Goal: Information Seeking & Learning: Learn about a topic

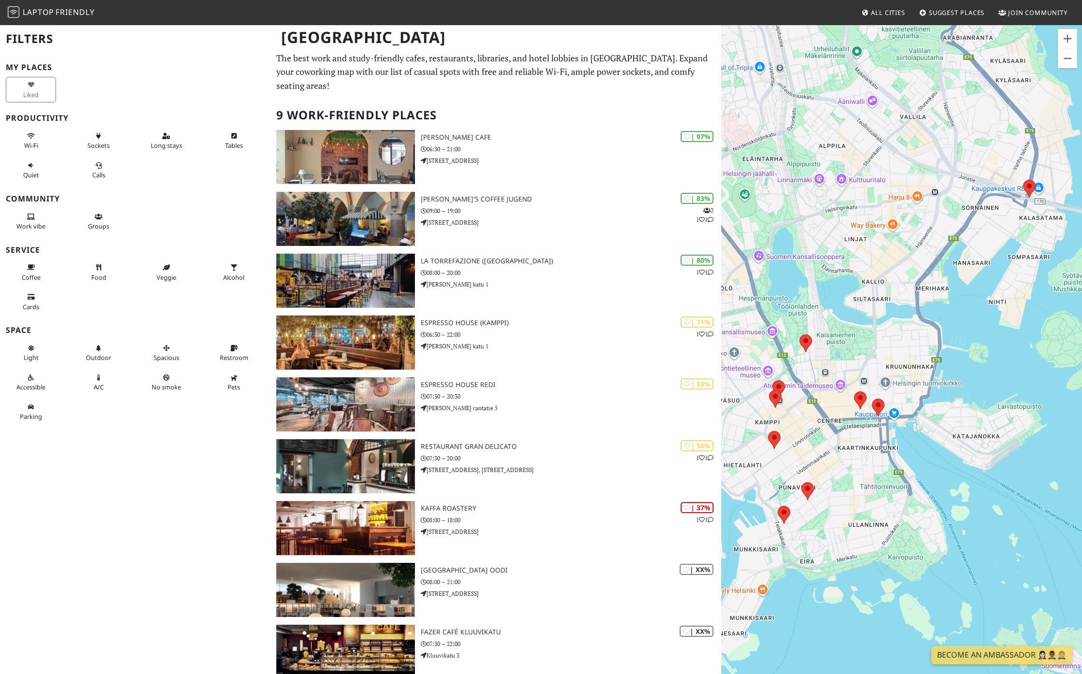
click at [48, 11] on span "Laptop" at bounding box center [38, 12] width 31 height 11
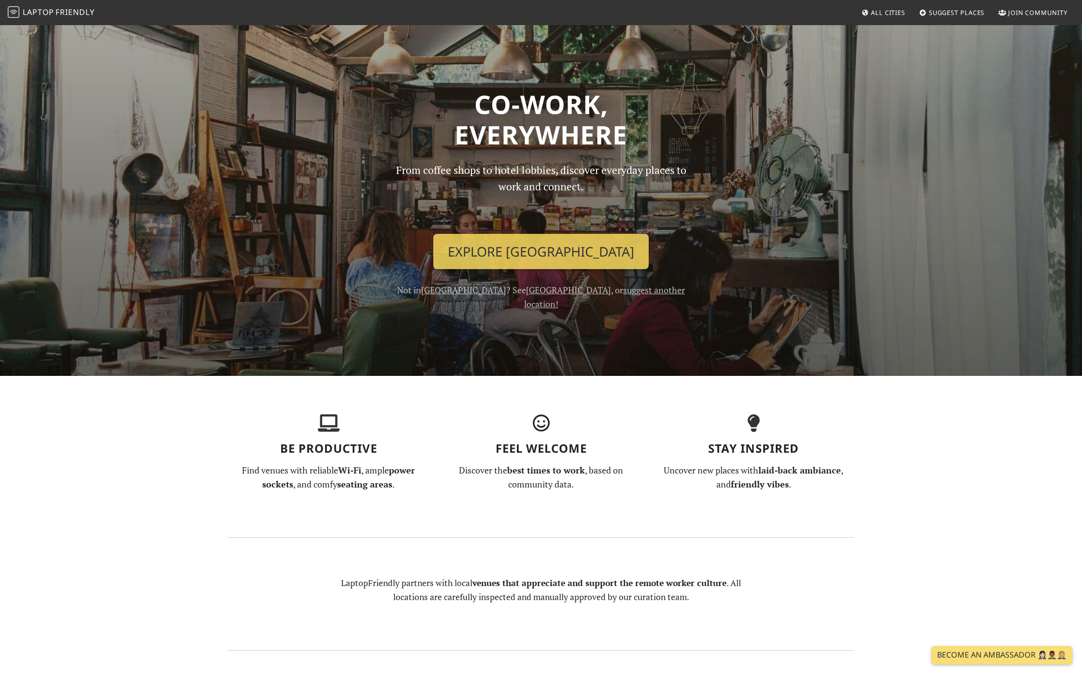
click at [888, 11] on span "All Cities" at bounding box center [888, 12] width 34 height 9
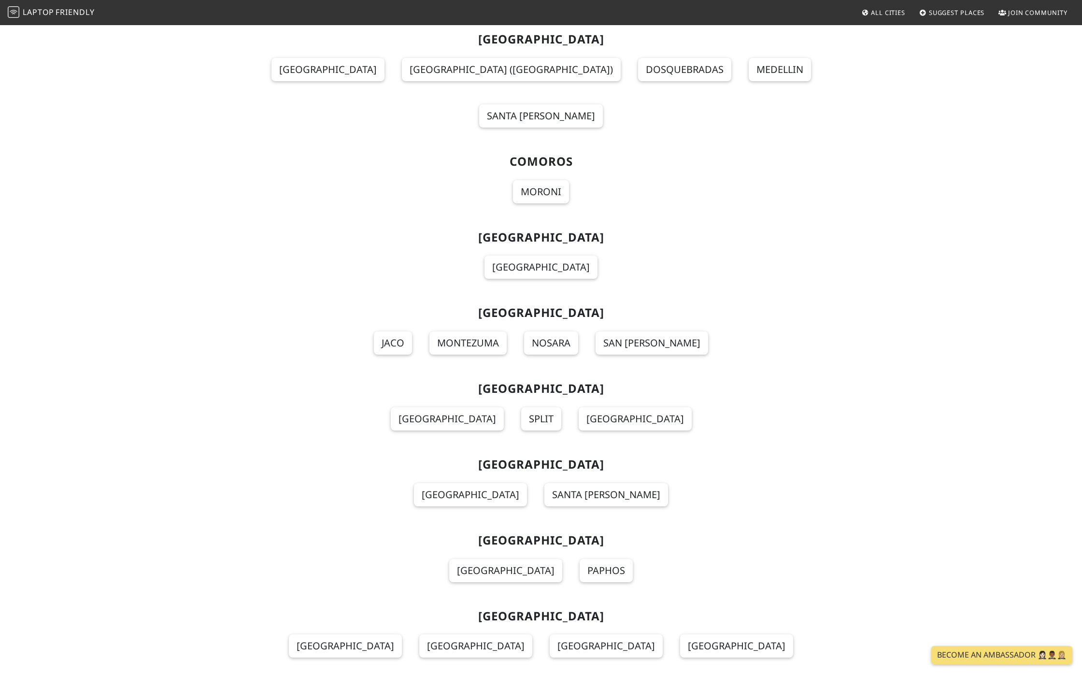
scroll to position [1568, 0]
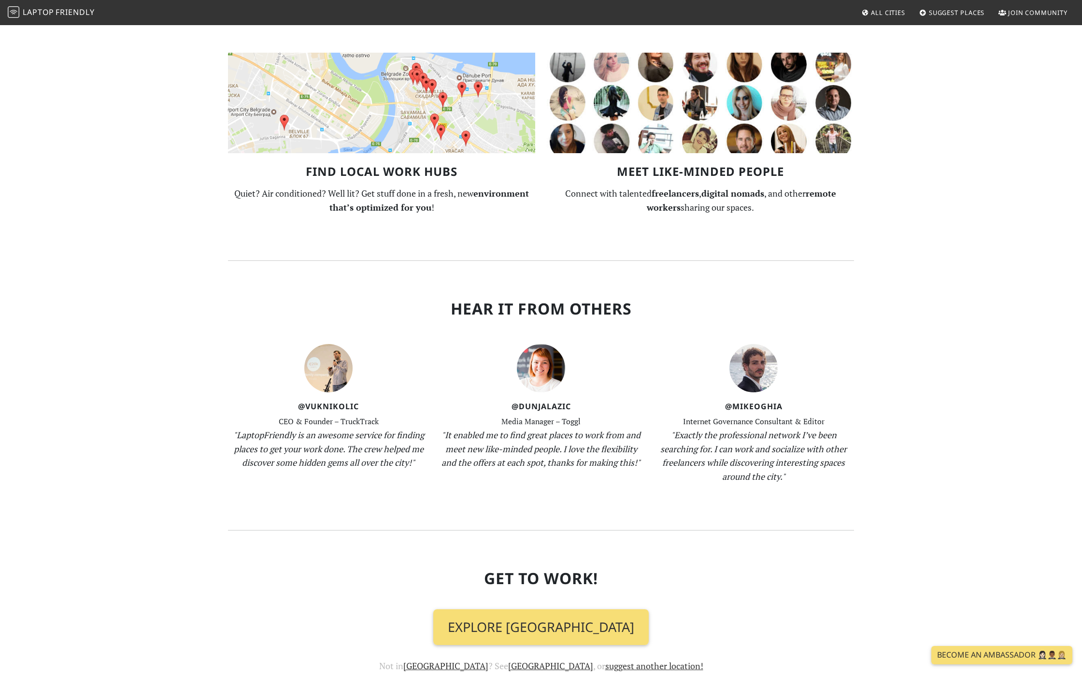
scroll to position [795, 0]
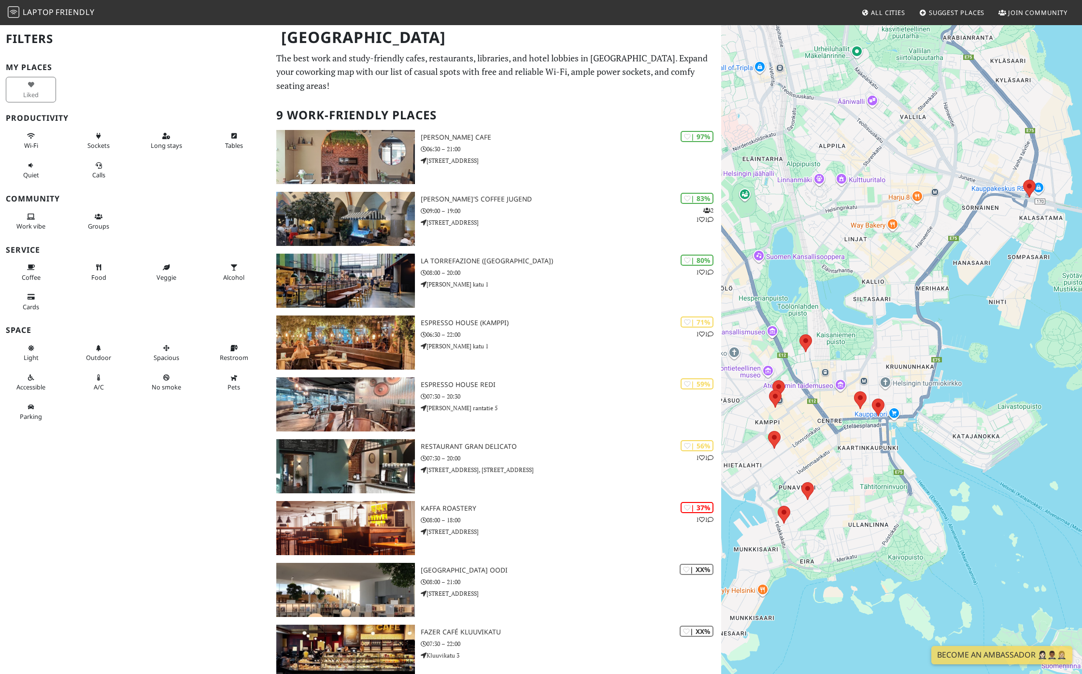
scroll to position [11, 0]
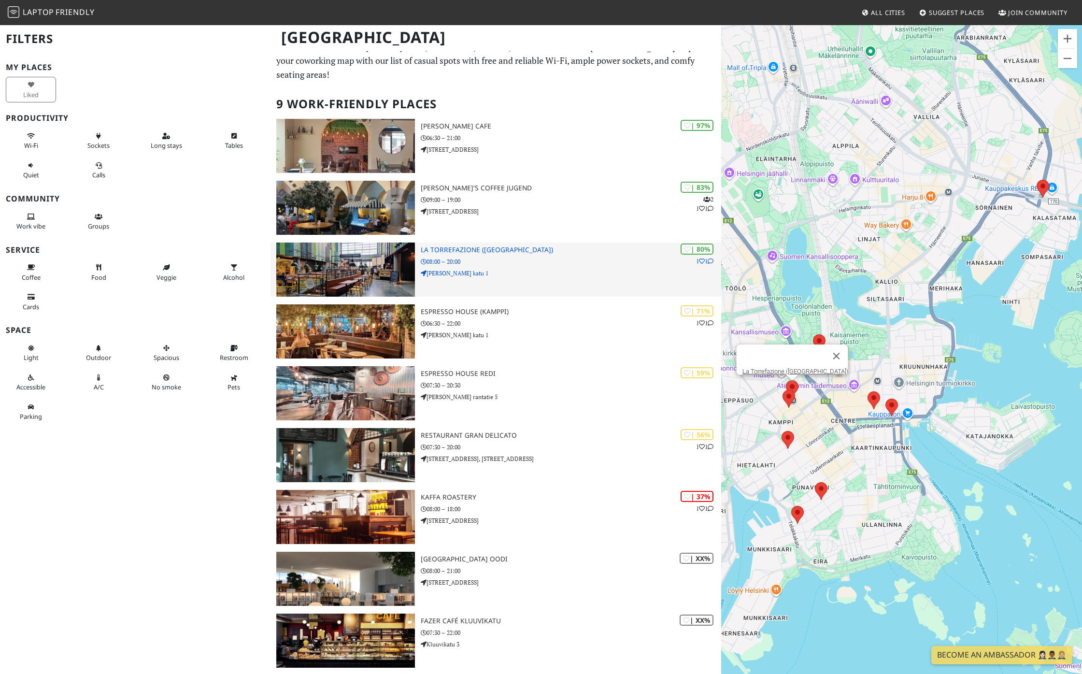
click at [505, 264] on p "08:00 – 20:00" at bounding box center [571, 261] width 300 height 9
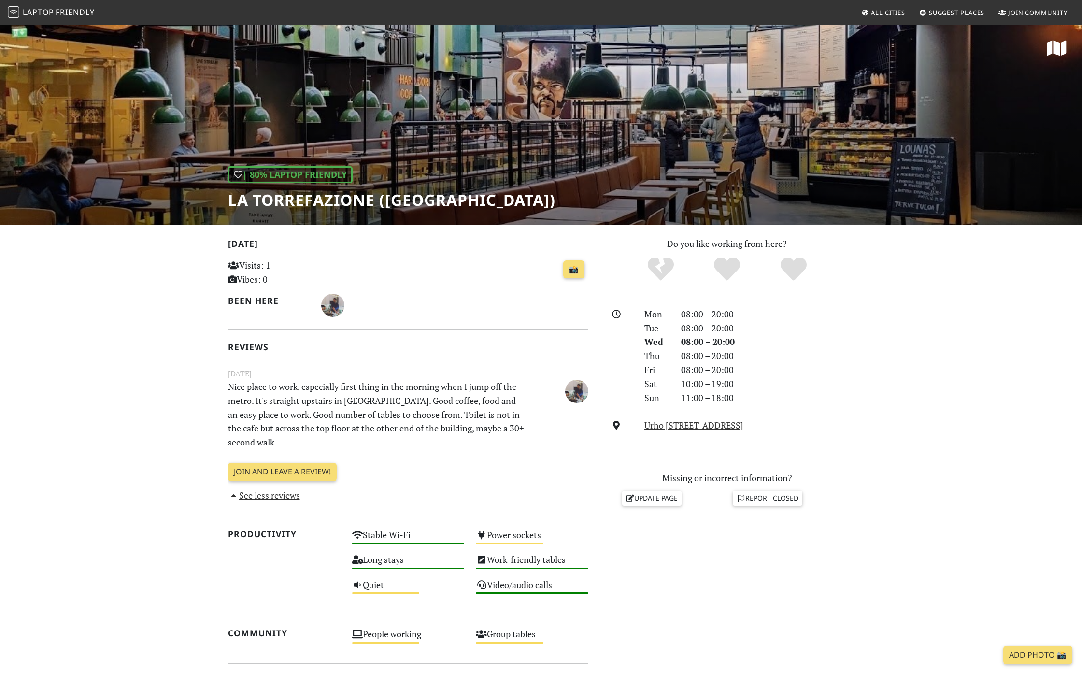
click at [470, 89] on div "| 80% Laptop Friendly La Torrefazione (Kamppi)" at bounding box center [541, 124] width 1082 height 201
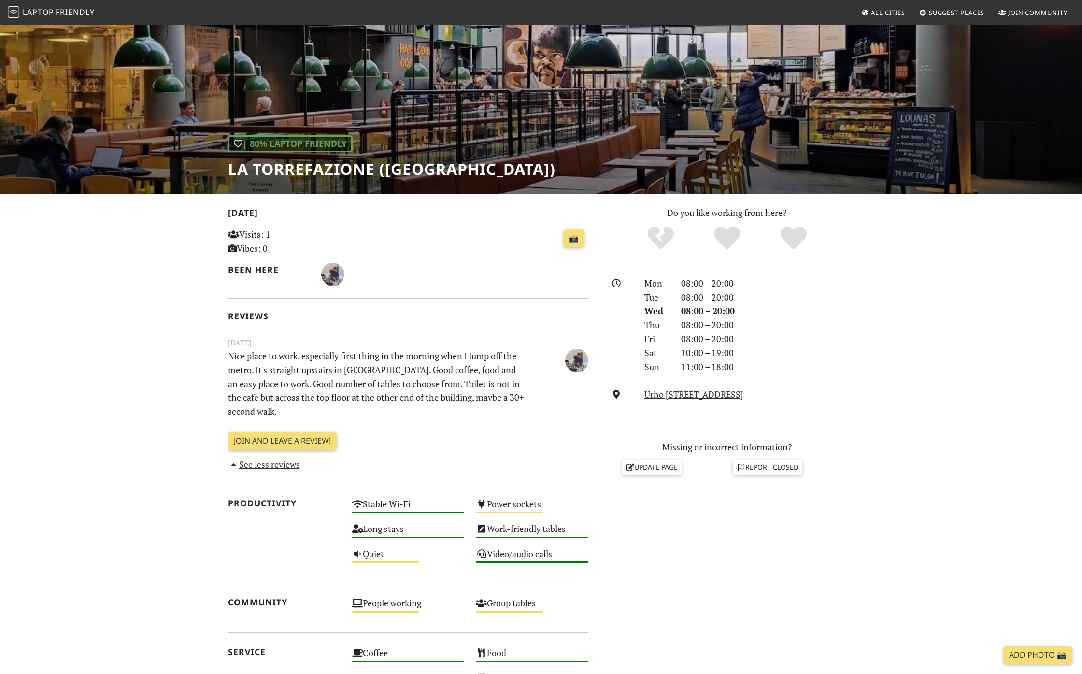
scroll to position [39, 0]
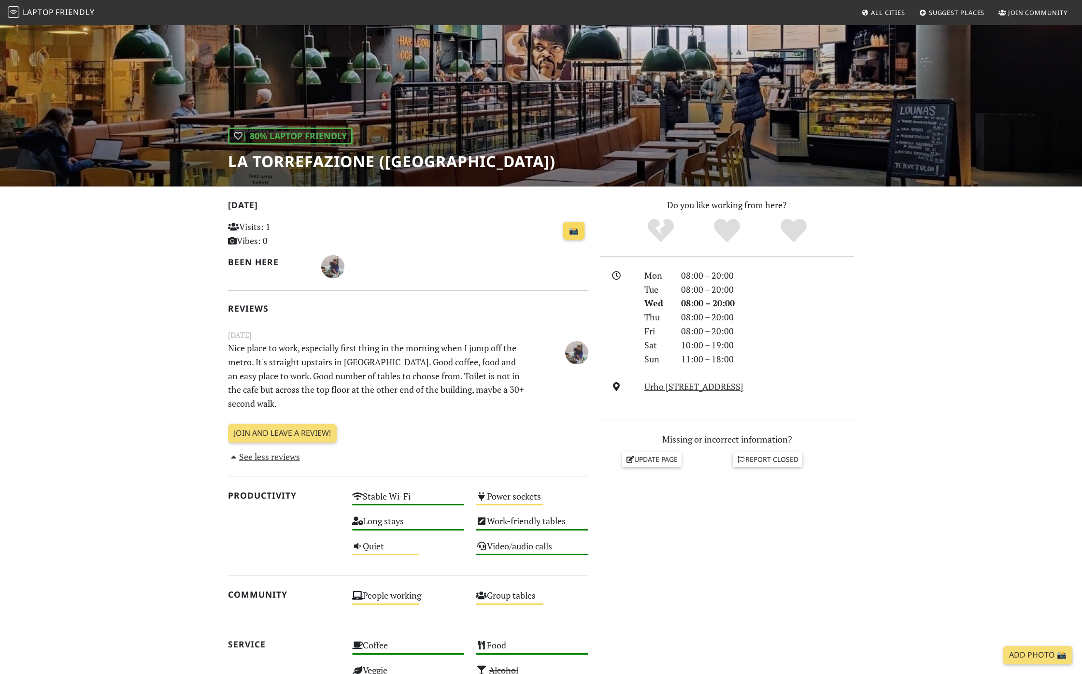
click at [573, 232] on link "📸" at bounding box center [573, 231] width 21 height 18
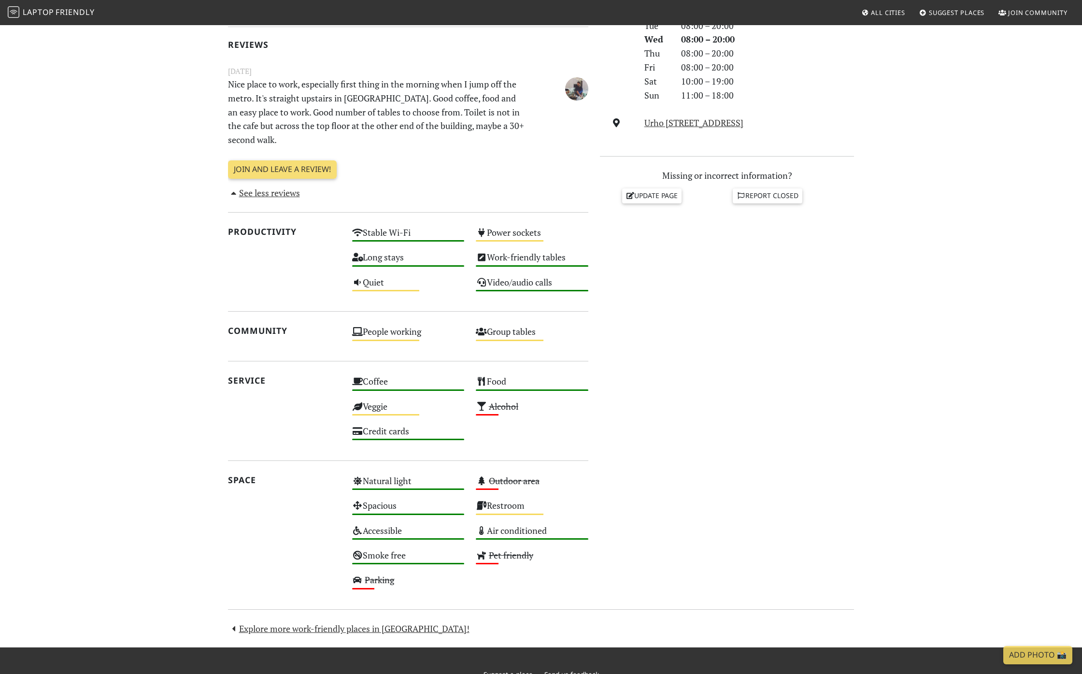
scroll to position [301, 0]
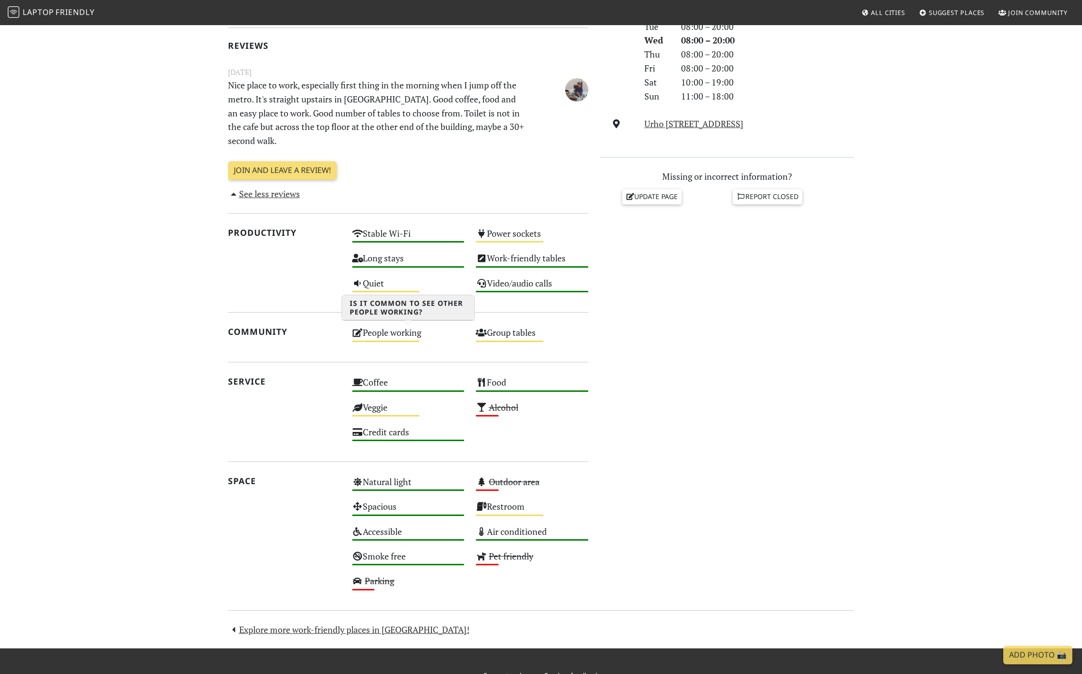
click at [359, 335] on icon at bounding box center [357, 332] width 11 height 9
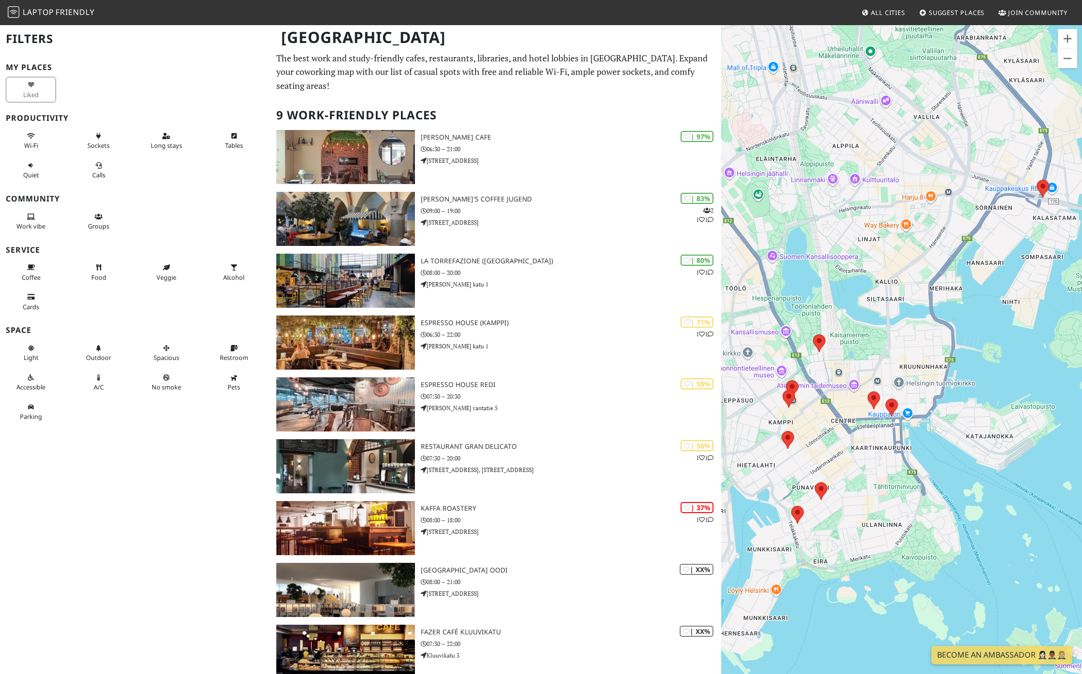
click at [413, 65] on p "The best work and study-friendly cafes, restaurants, libraries, and hotel lobbi…" at bounding box center [495, 72] width 439 height 42
click at [41, 135] on button "Wi-Fi" at bounding box center [31, 141] width 50 height 26
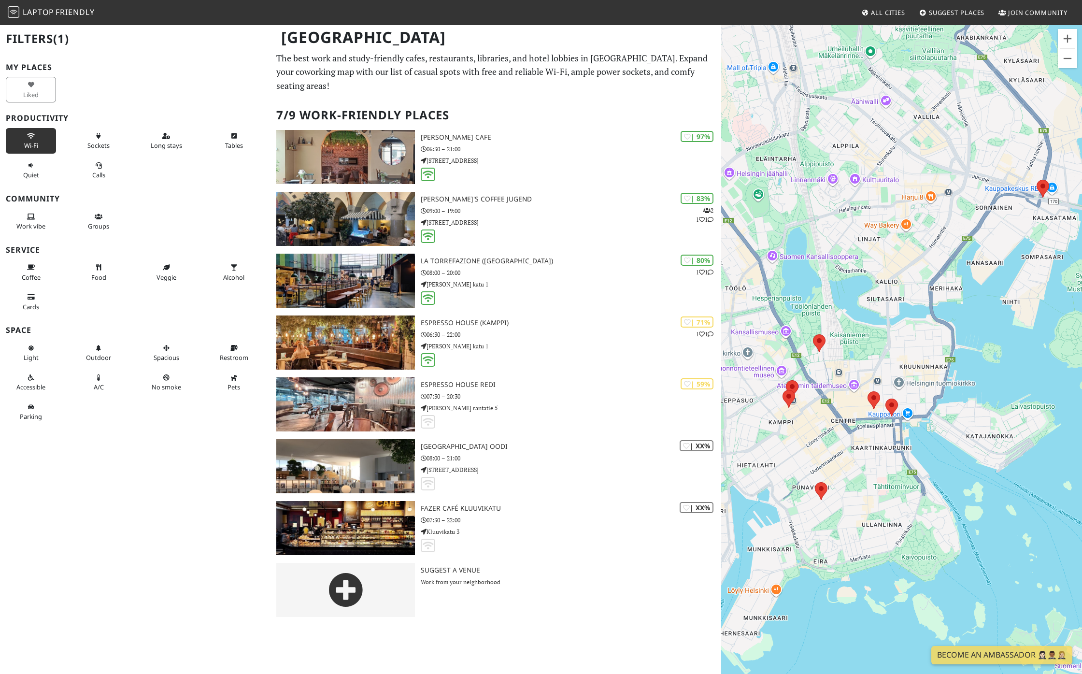
click at [37, 150] on button "Wi-Fi" at bounding box center [31, 141] width 50 height 26
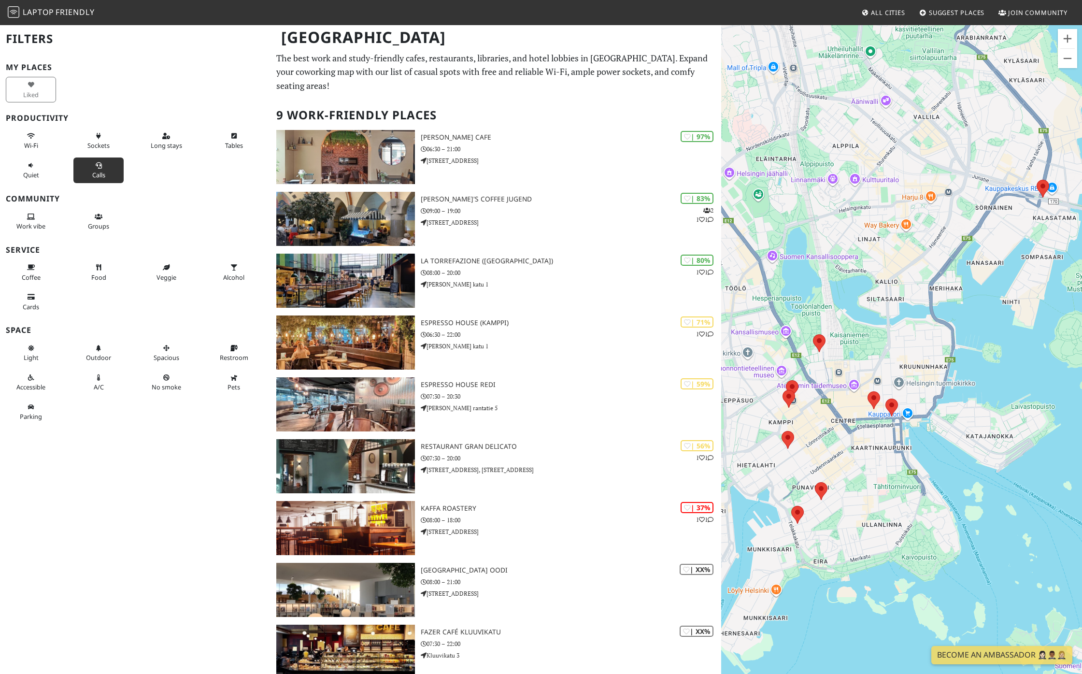
click at [115, 177] on button "Calls" at bounding box center [98, 170] width 50 height 26
click at [172, 146] on span "Long stays" at bounding box center [166, 145] width 31 height 9
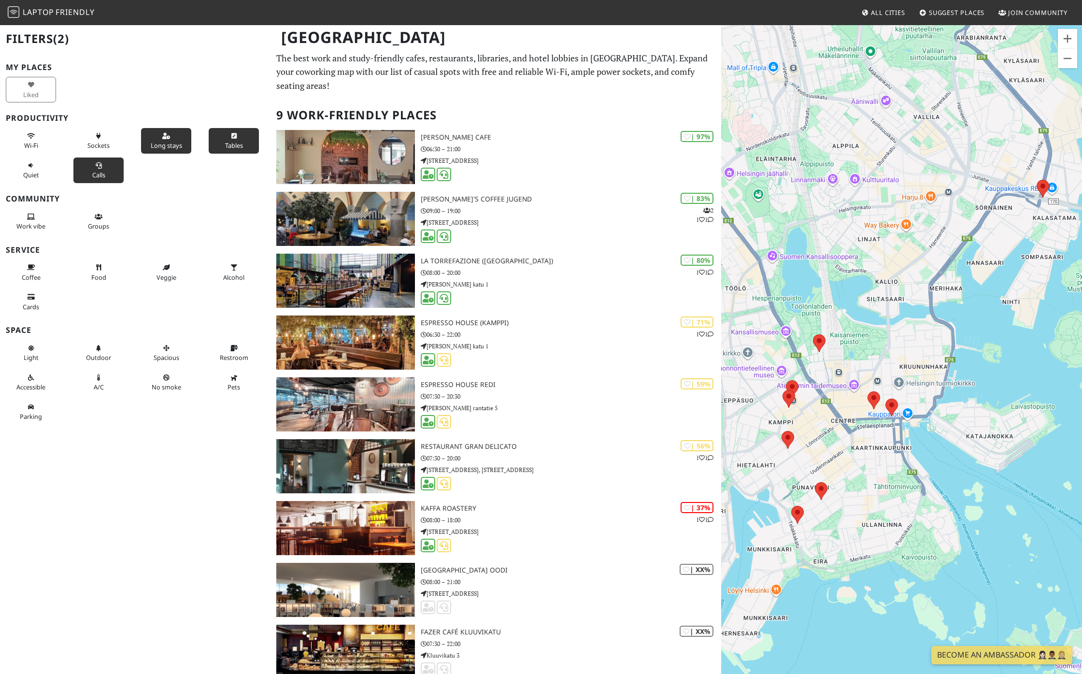
click at [221, 145] on button "Tables" at bounding box center [234, 141] width 50 height 26
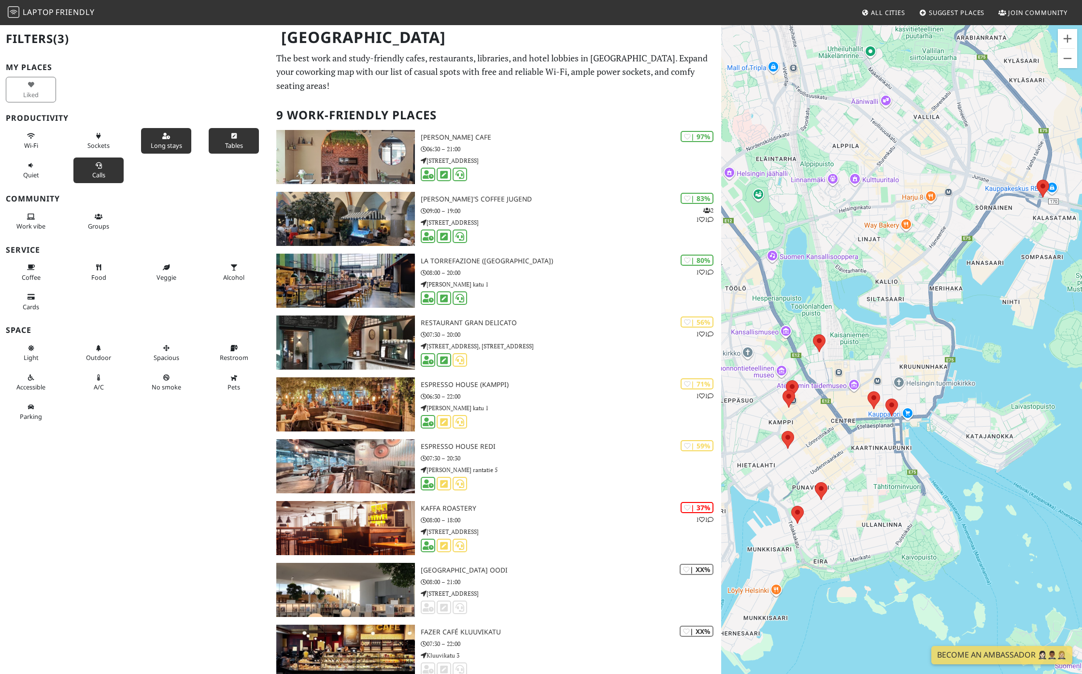
click at [221, 145] on button "Tables" at bounding box center [234, 141] width 50 height 26
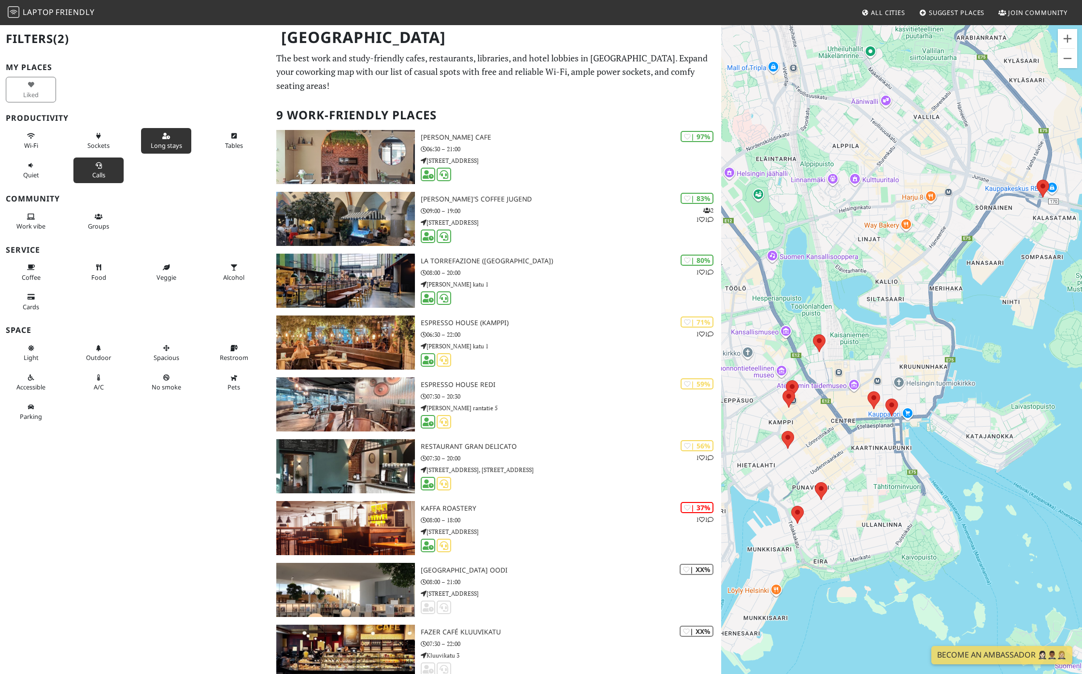
click at [187, 145] on button "Long stays" at bounding box center [166, 141] width 50 height 26
click at [118, 164] on button "Calls" at bounding box center [98, 170] width 50 height 26
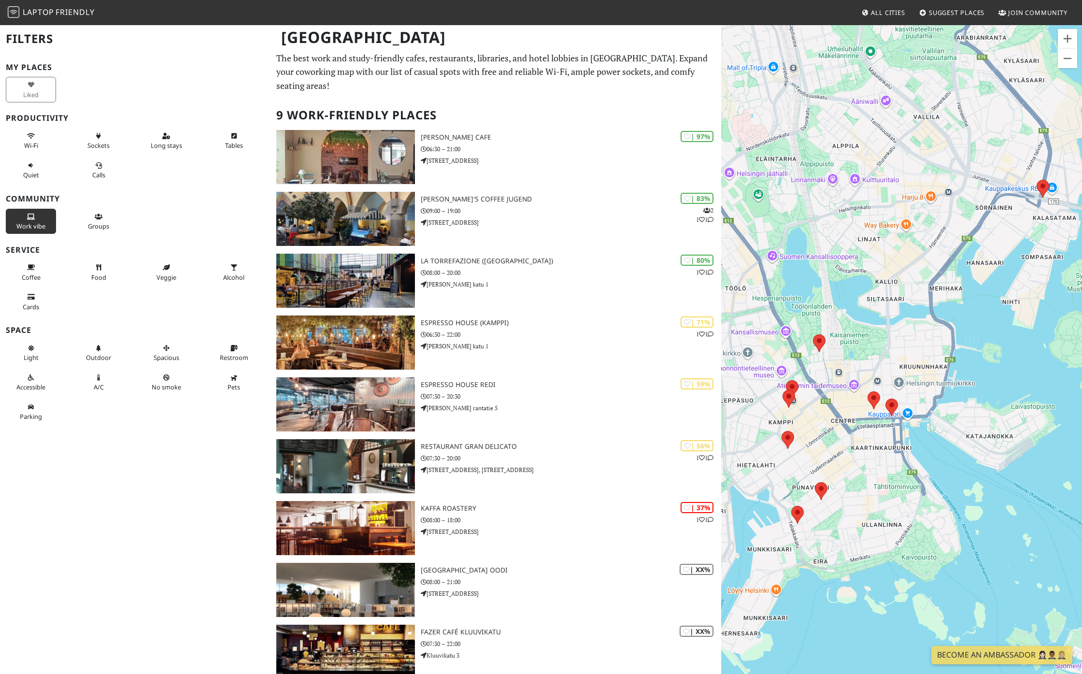
click at [17, 229] on span "Work vibe" at bounding box center [30, 226] width 29 height 9
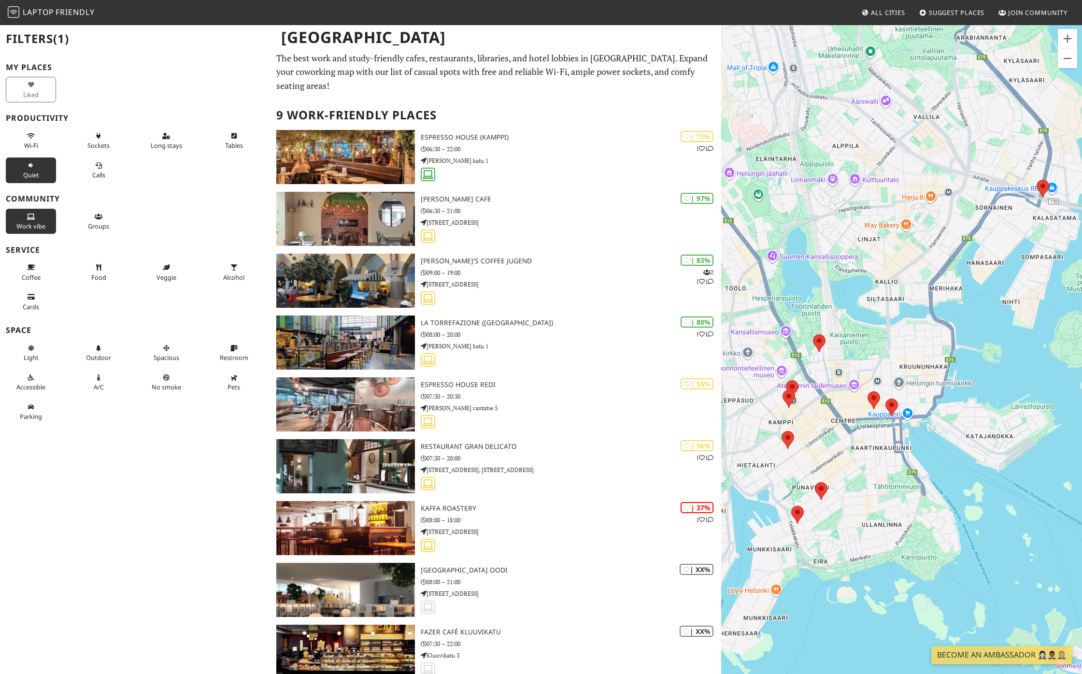
click at [23, 170] on button "Quiet" at bounding box center [31, 170] width 50 height 26
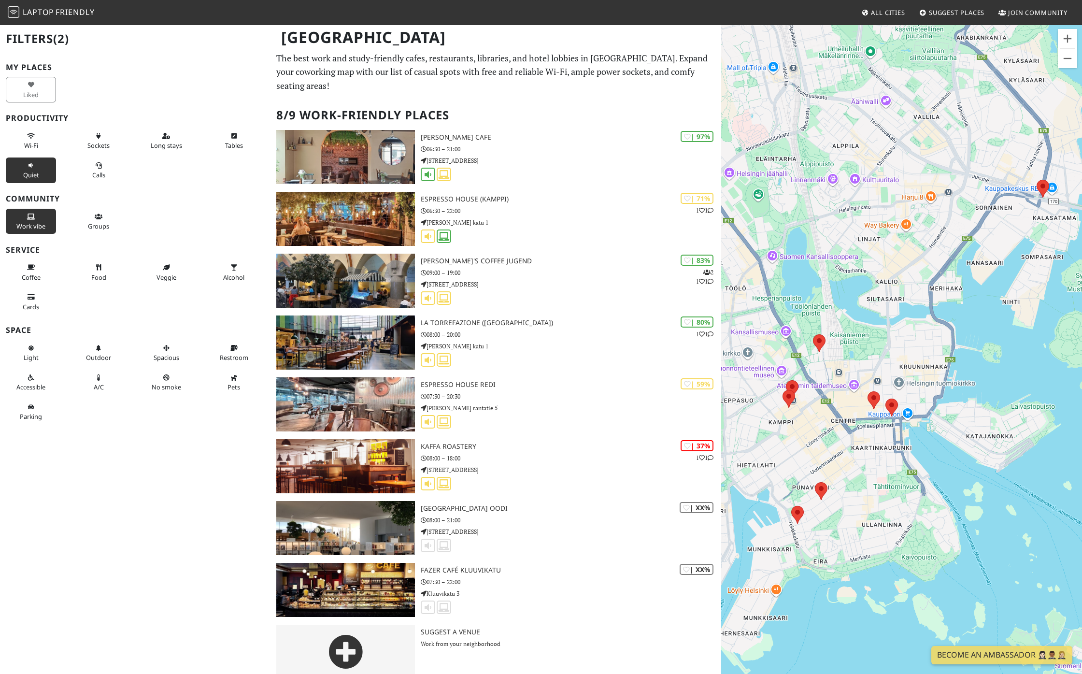
click at [30, 182] on button "Quiet" at bounding box center [31, 170] width 50 height 26
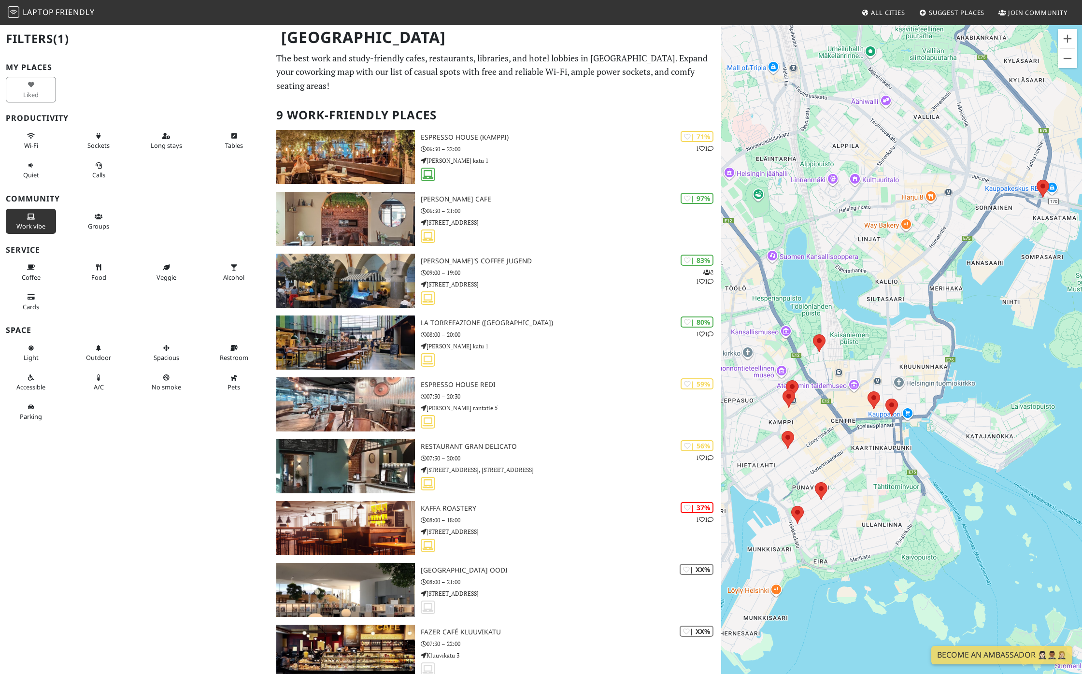
click at [38, 223] on span "Work vibe" at bounding box center [30, 226] width 29 height 9
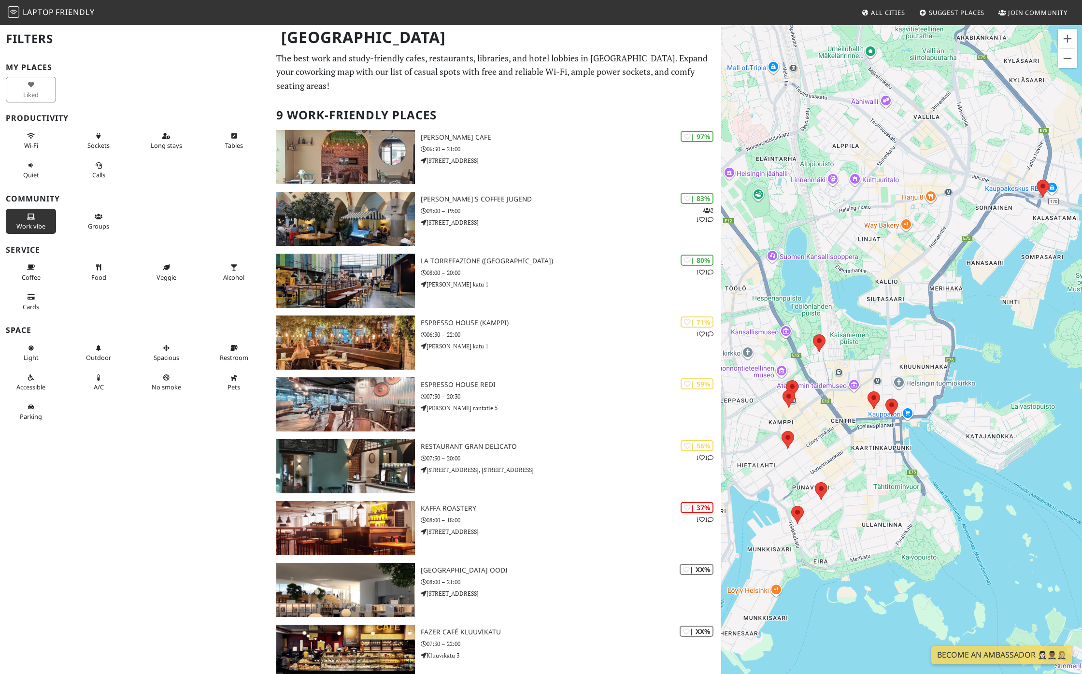
click at [38, 223] on span "Work vibe" at bounding box center [30, 226] width 29 height 9
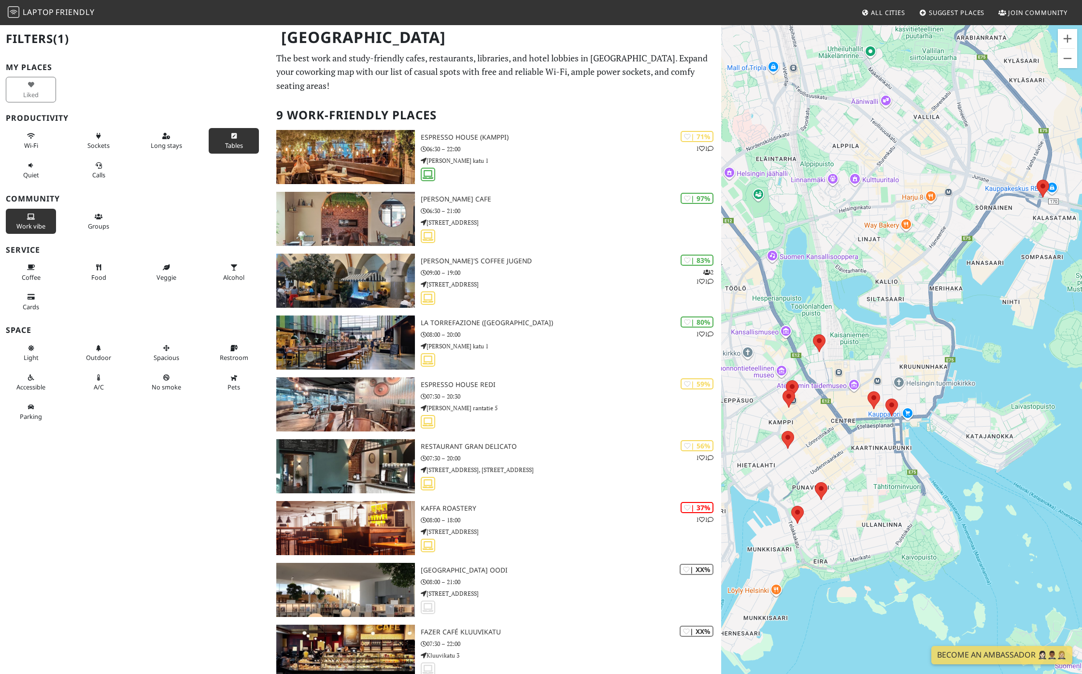
click at [246, 147] on button "Tables" at bounding box center [234, 141] width 50 height 26
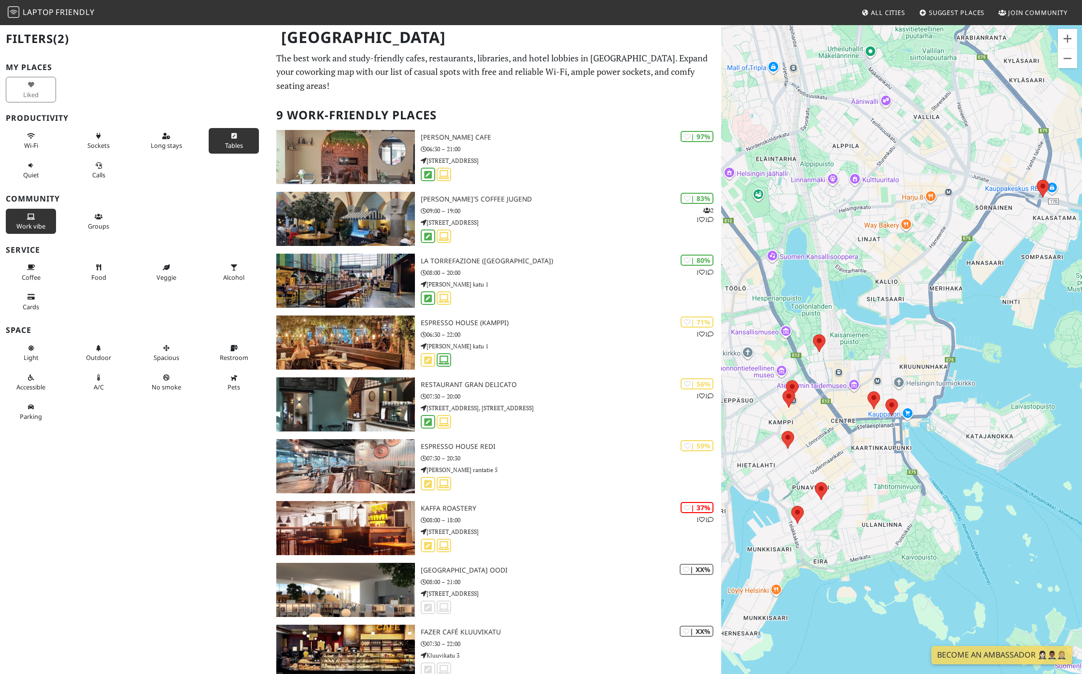
click at [246, 147] on button "Tables" at bounding box center [234, 141] width 50 height 26
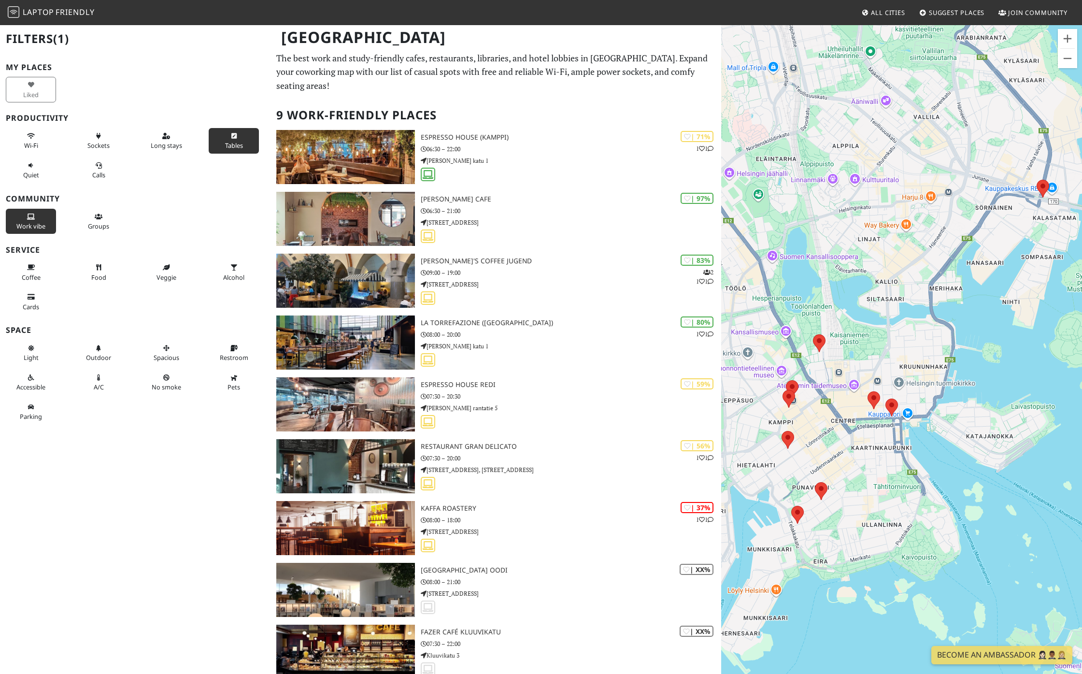
click at [246, 147] on button "Tables" at bounding box center [234, 141] width 50 height 26
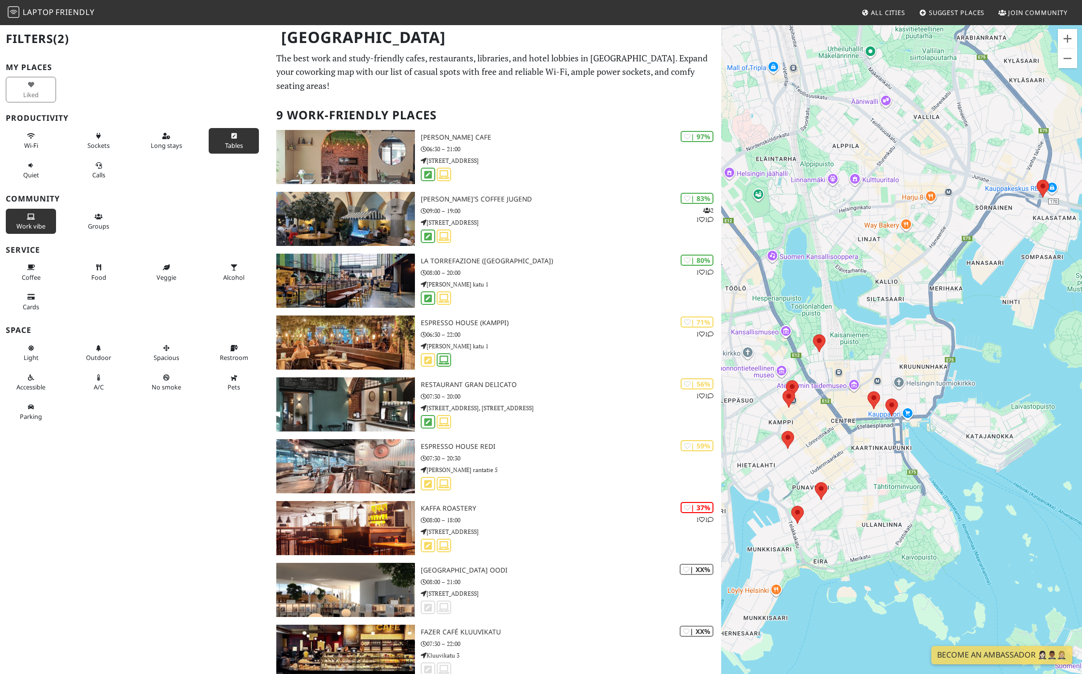
click at [246, 147] on button "Tables" at bounding box center [234, 141] width 50 height 26
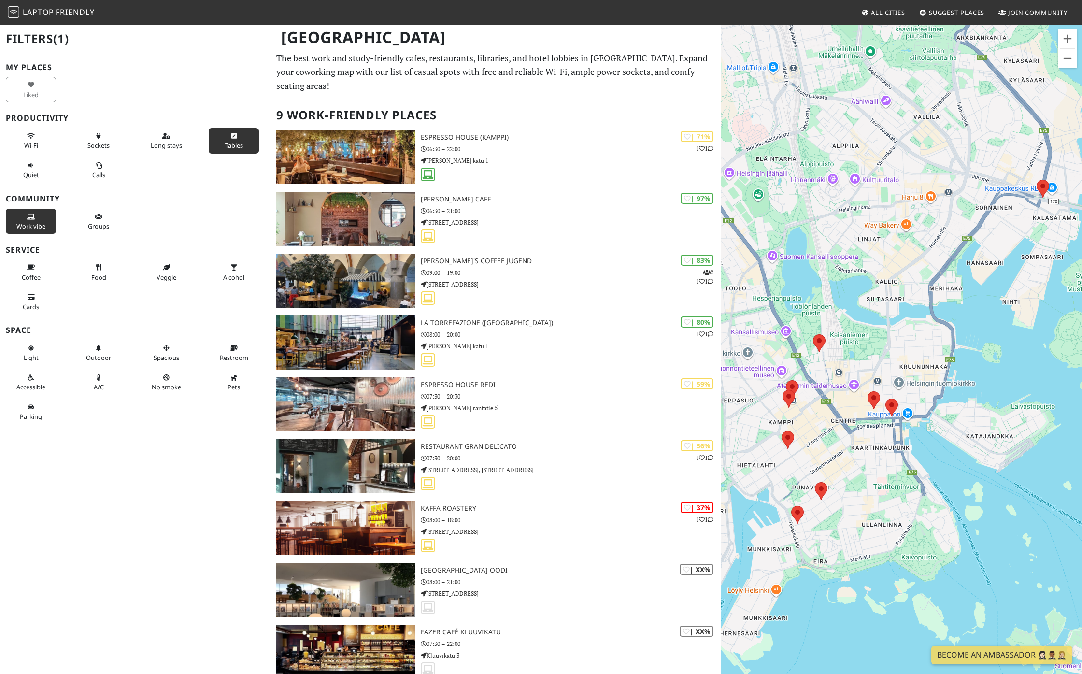
click at [246, 147] on button "Tables" at bounding box center [234, 141] width 50 height 26
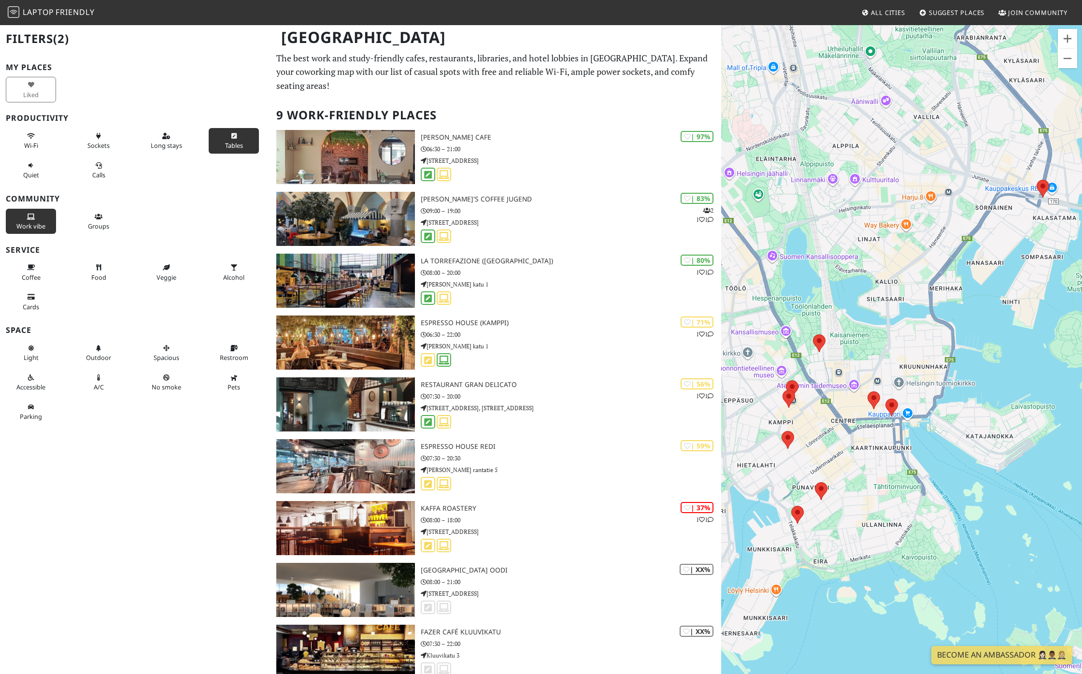
click at [246, 147] on button "Tables" at bounding box center [234, 141] width 50 height 26
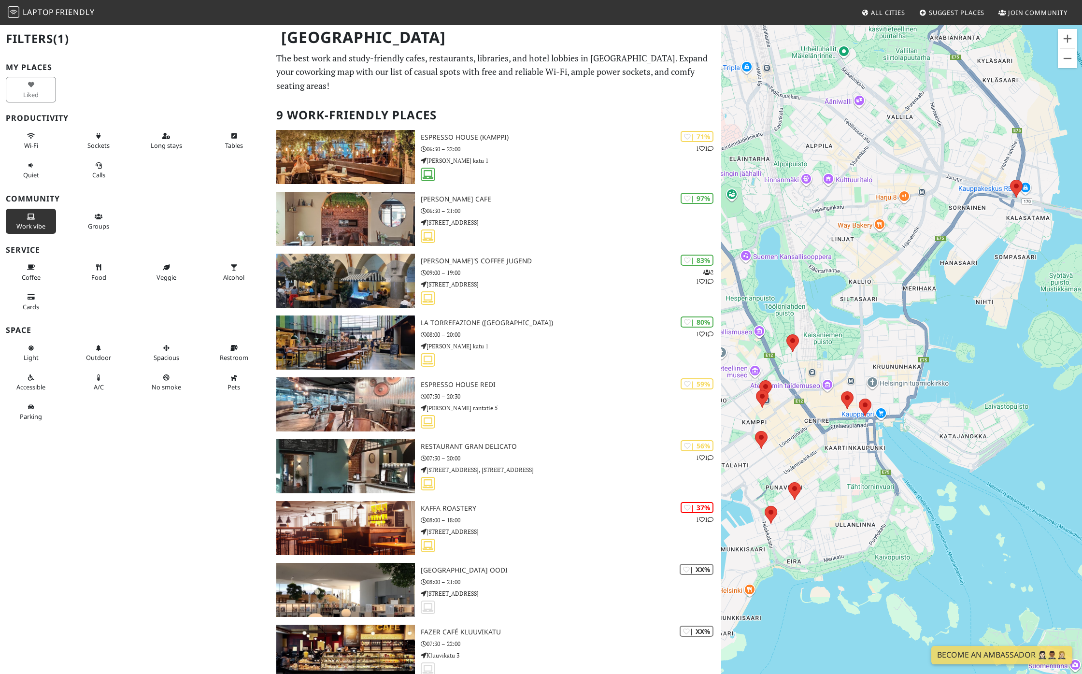
click at [41, 234] on div "Work vibe" at bounding box center [34, 221] width 68 height 29
click at [32, 228] on span "Work vibe" at bounding box center [30, 226] width 29 height 9
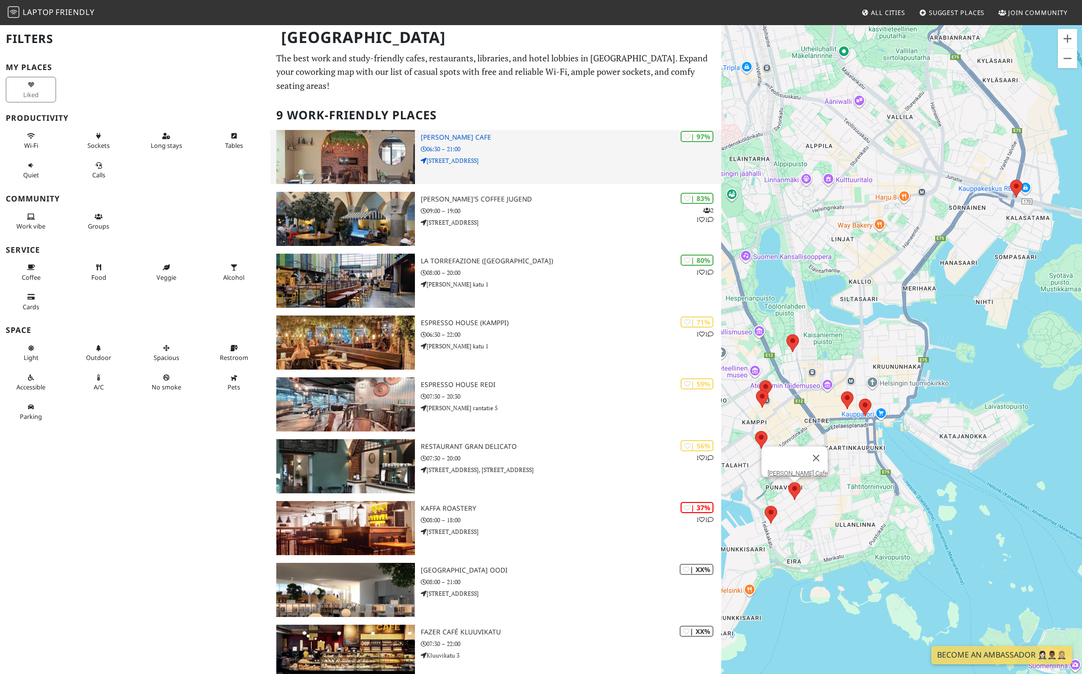
click at [364, 165] on img at bounding box center [345, 157] width 139 height 54
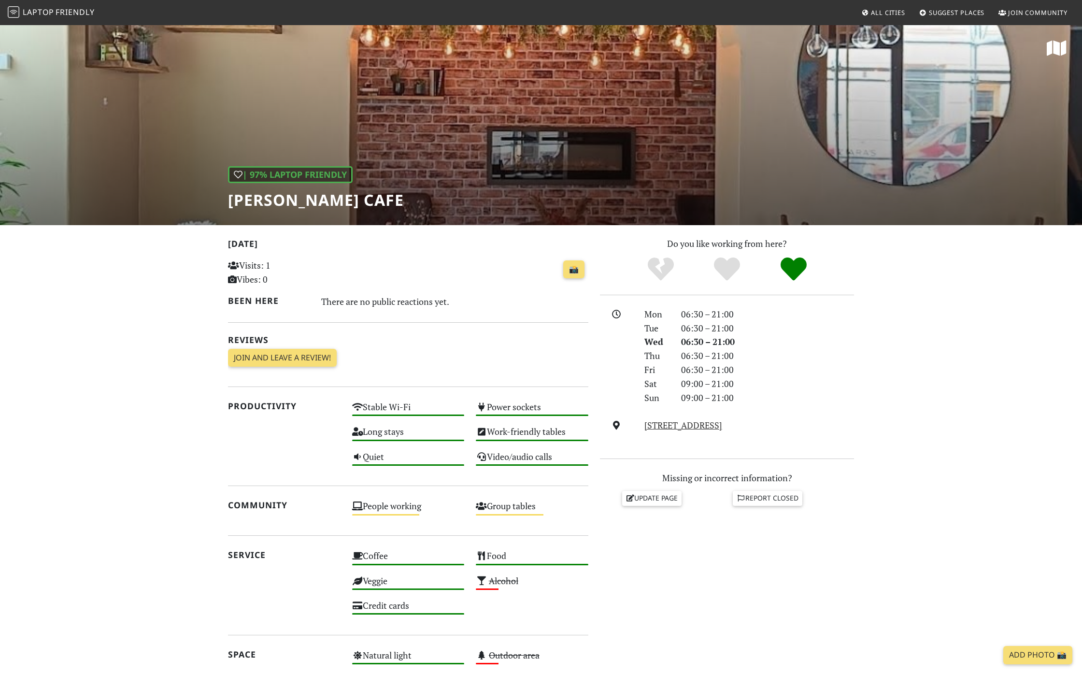
click at [260, 263] on p "Visits: 1 Vibes: 0" at bounding box center [284, 272] width 113 height 28
click at [283, 255] on div "Today Visits: 1 Vibes: 0 📸 Been here There are no public reactions yet. Reviews…" at bounding box center [408, 306] width 360 height 138
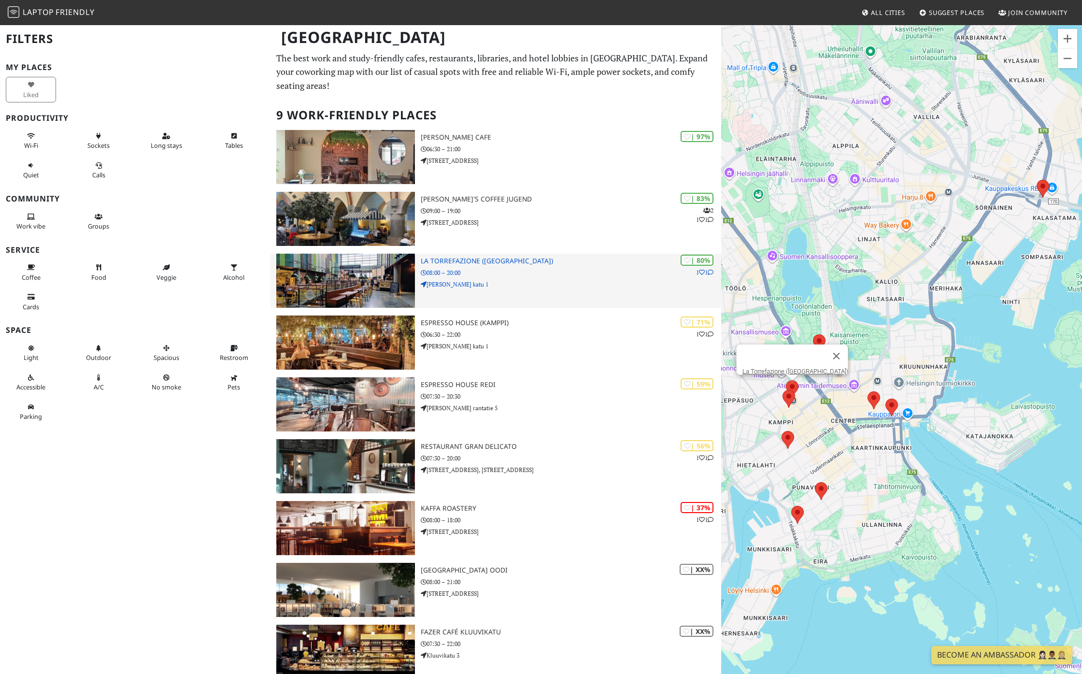
click at [417, 269] on div at bounding box center [345, 281] width 150 height 54
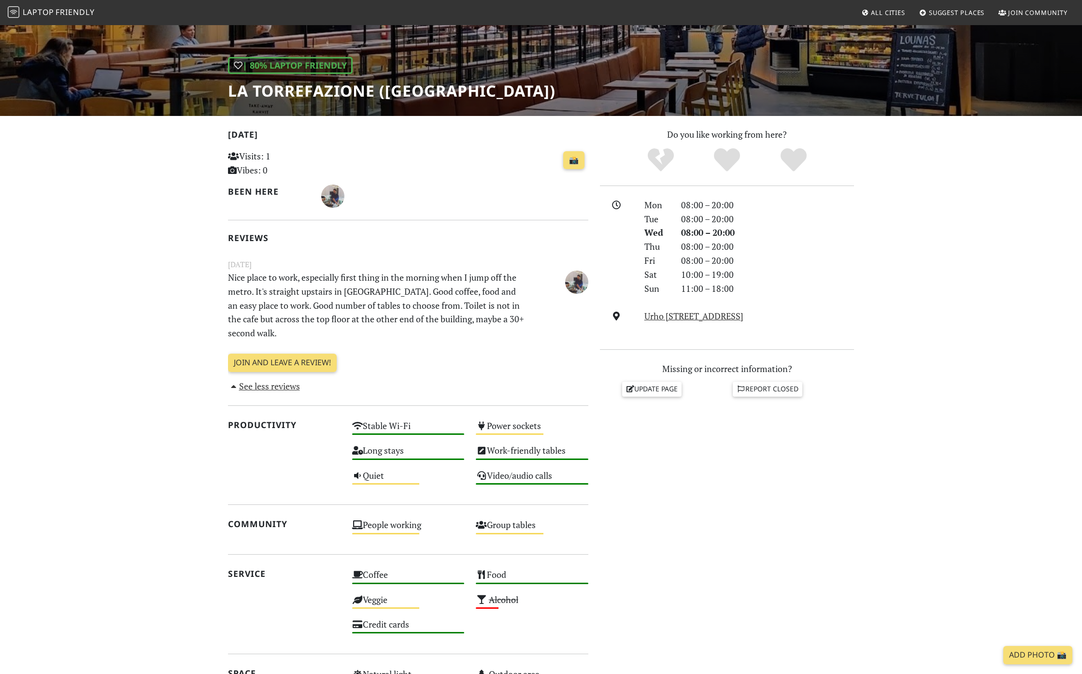
scroll to position [155, 0]
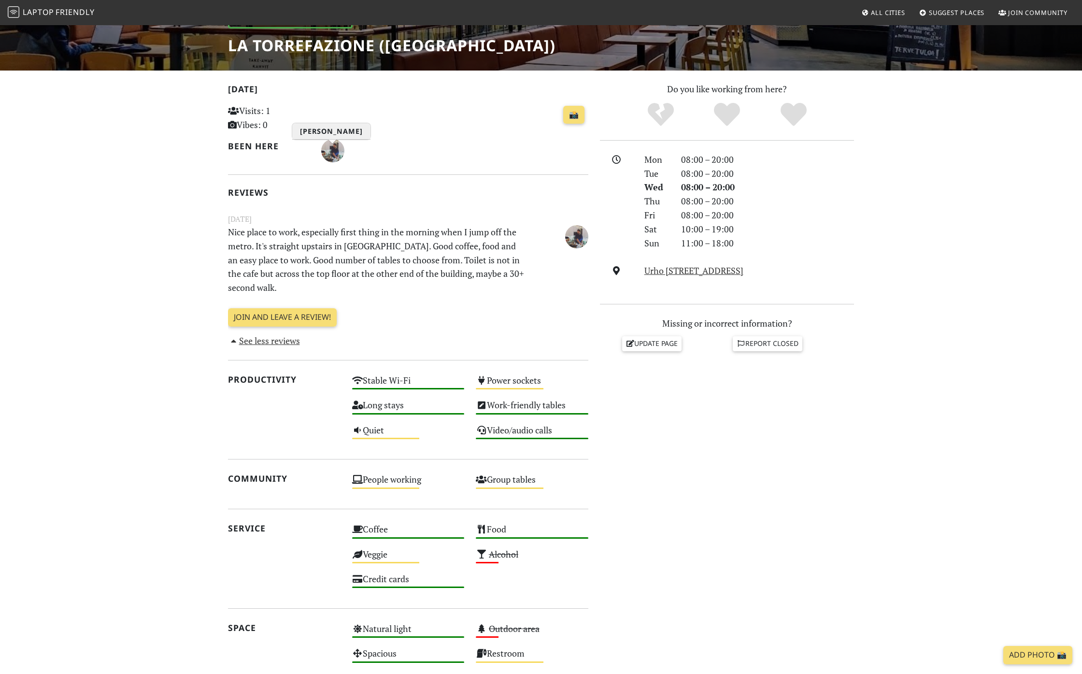
click at [332, 154] on img "Perry Mitchell" at bounding box center [332, 150] width 23 height 23
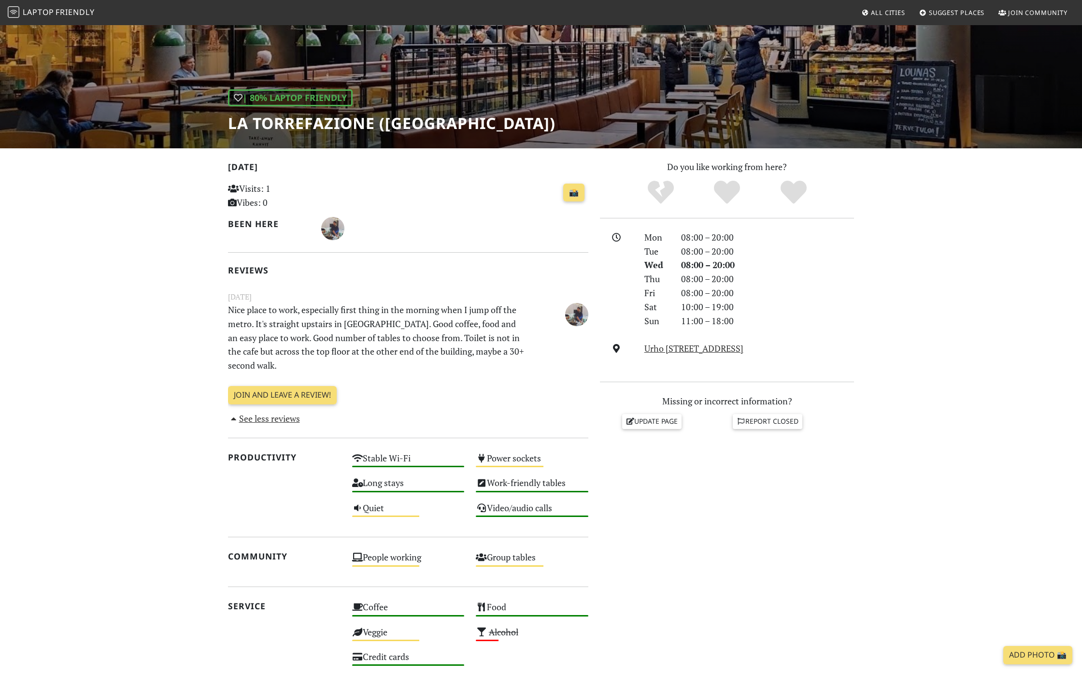
scroll to position [53, 0]
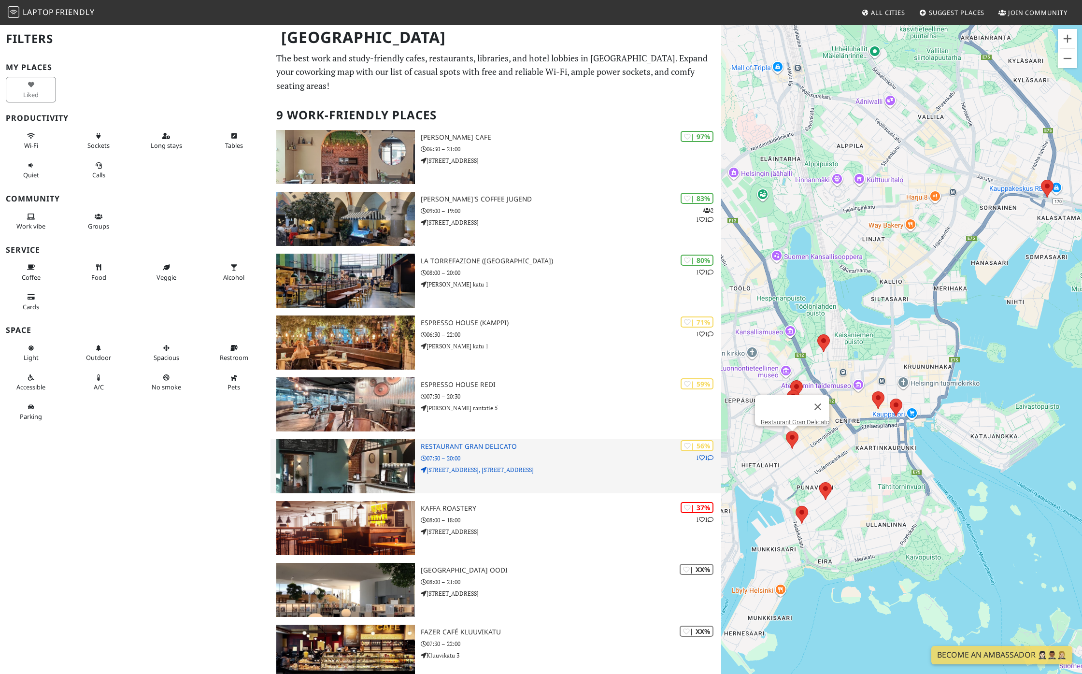
click at [398, 462] on img at bounding box center [345, 466] width 139 height 54
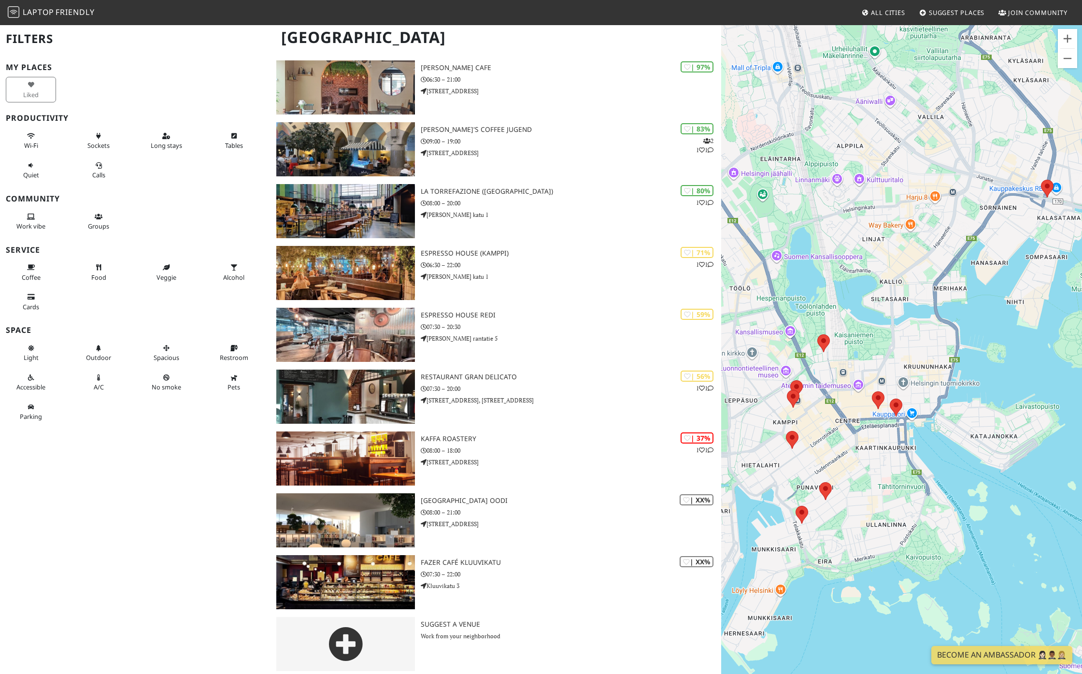
scroll to position [74, 0]
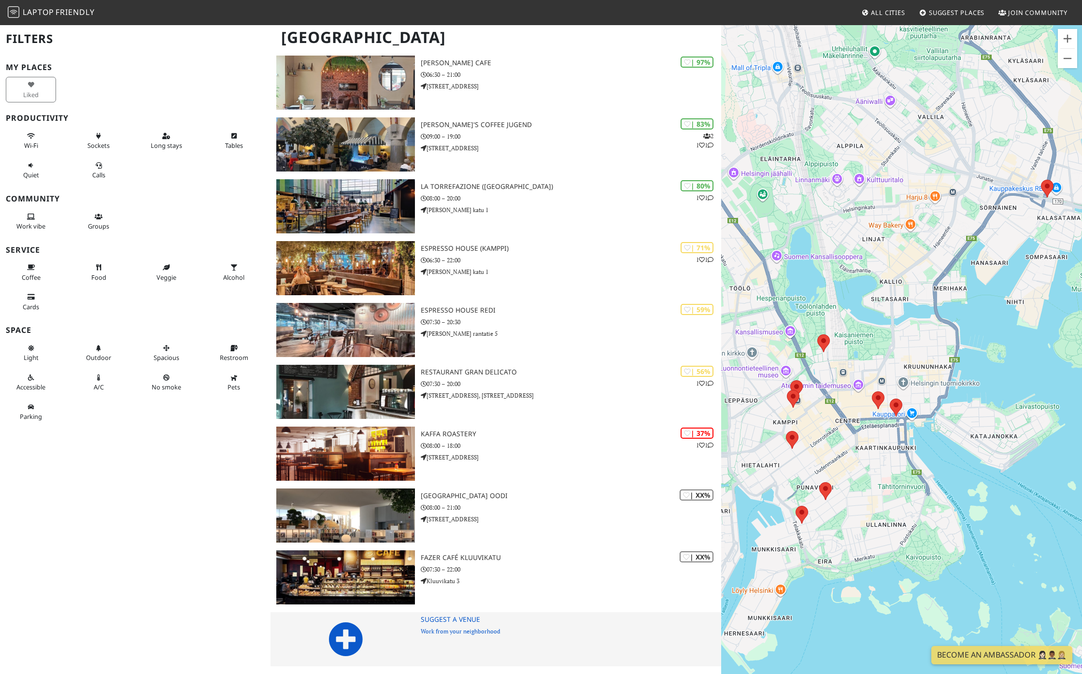
click at [351, 629] on icon at bounding box center [345, 639] width 35 height 35
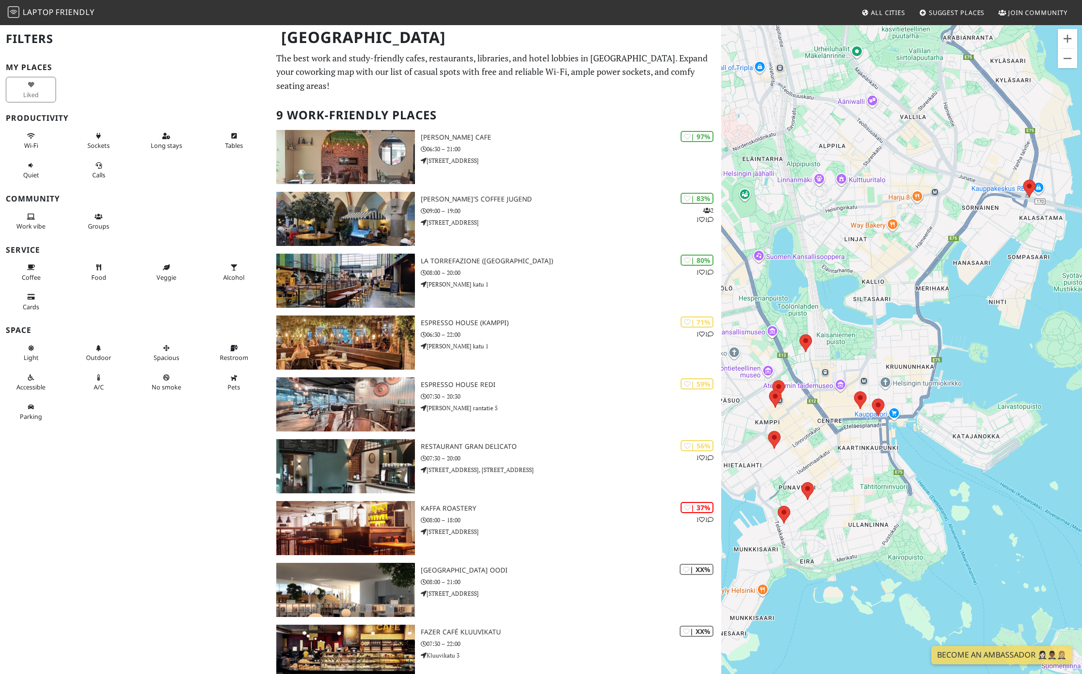
click at [198, 90] on div "Liked" at bounding box center [135, 89] width 270 height 29
click at [313, 62] on div "[GEOGRAPHIC_DATA]" at bounding box center [541, 43] width 1082 height 38
click at [235, 57] on div "Filters My Places Liked Productivity Wi-Fi Sockets Long stays Tables Quiet Call…" at bounding box center [135, 337] width 270 height 674
